Goal: Task Accomplishment & Management: Manage account settings

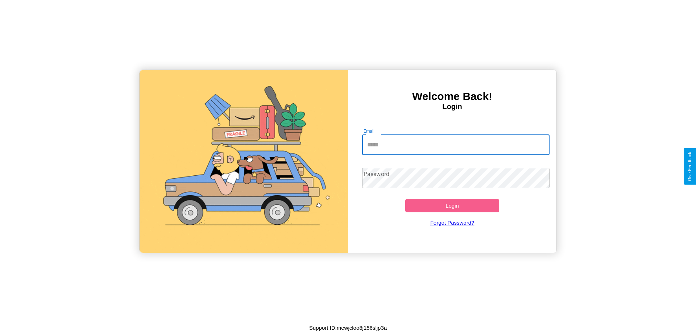
click at [456, 145] on input "Email" at bounding box center [456, 145] width 188 height 20
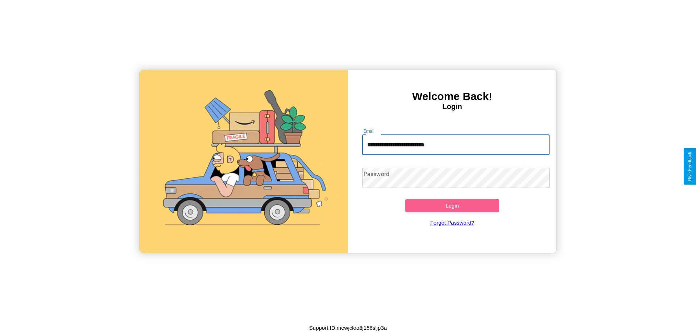
type input "**********"
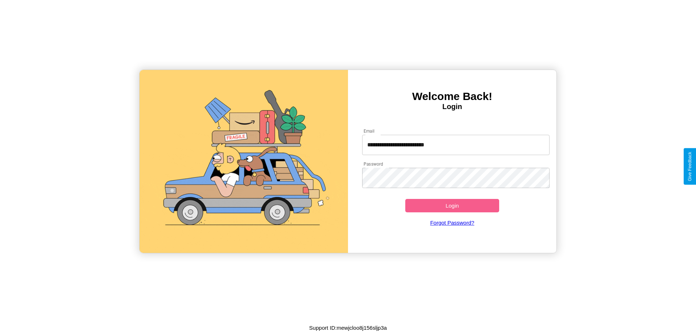
click at [452, 206] on button "Login" at bounding box center [452, 205] width 94 height 13
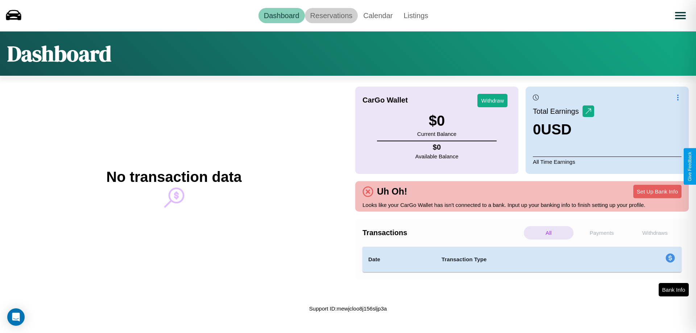
click at [331, 15] on link "Reservations" at bounding box center [331, 15] width 53 height 15
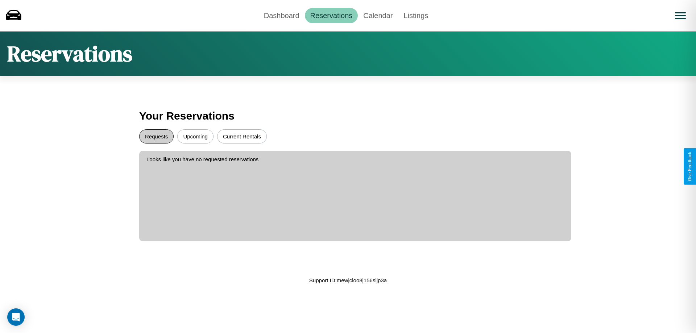
click at [156, 136] on button "Requests" at bounding box center [156, 136] width 34 height 14
click at [242, 136] on button "Current Rentals" at bounding box center [242, 136] width 50 height 14
click at [378, 15] on link "Calendar" at bounding box center [378, 15] width 40 height 15
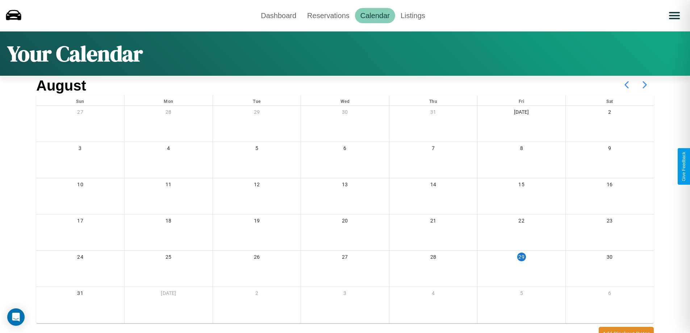
click at [645, 85] on icon at bounding box center [645, 85] width 18 height 18
